Goal: Navigation & Orientation: Find specific page/section

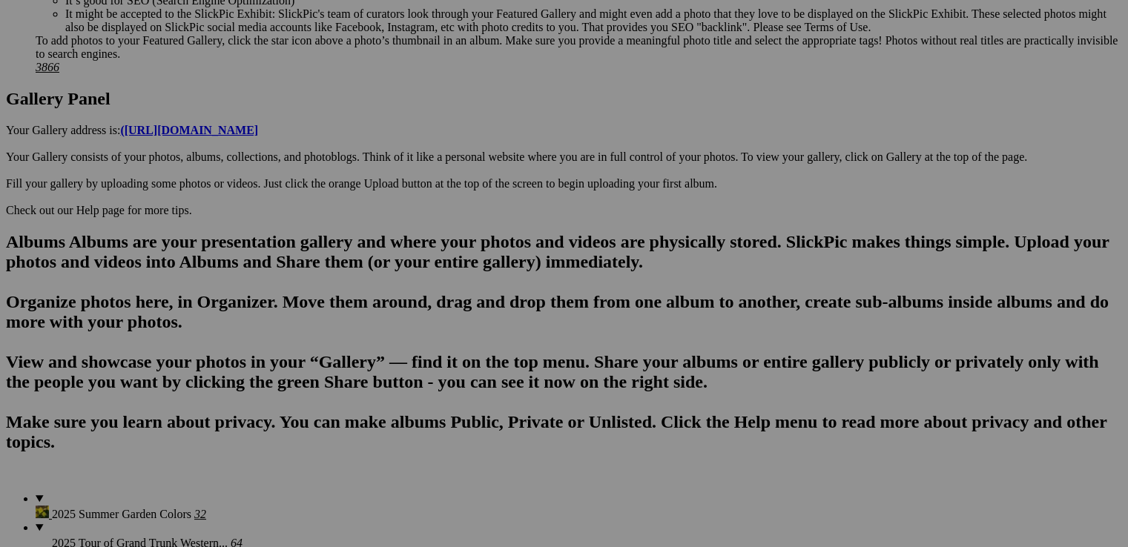
scroll to position [964, 0]
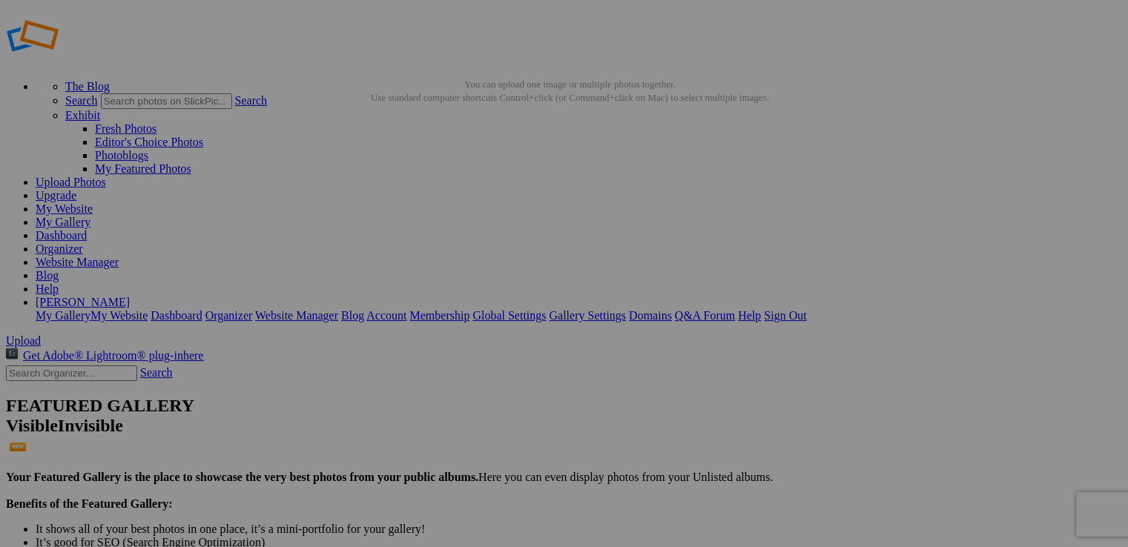
click at [87, 229] on link "Dashboard" at bounding box center [61, 235] width 51 height 13
